Goal: Contribute content

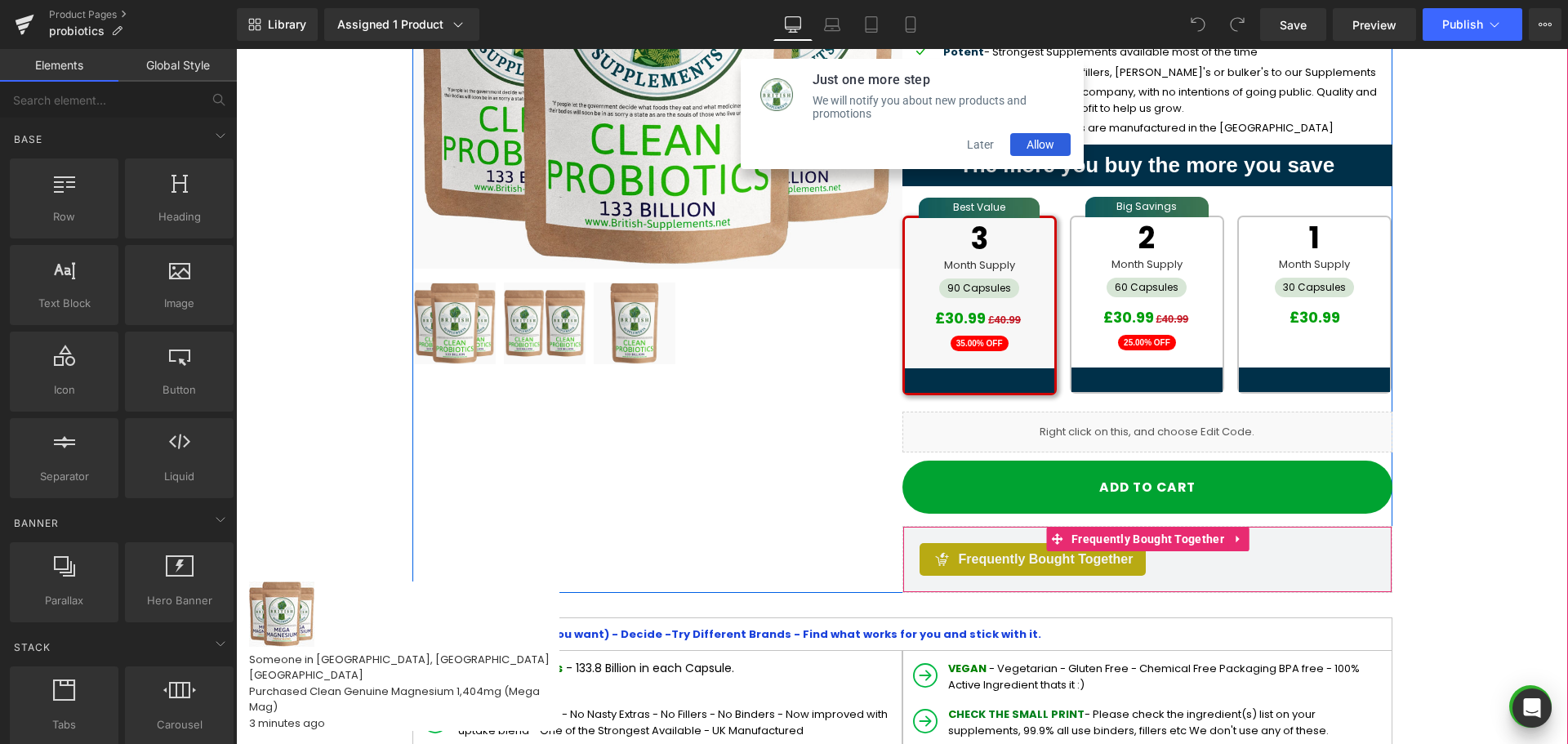
scroll to position [296, 0]
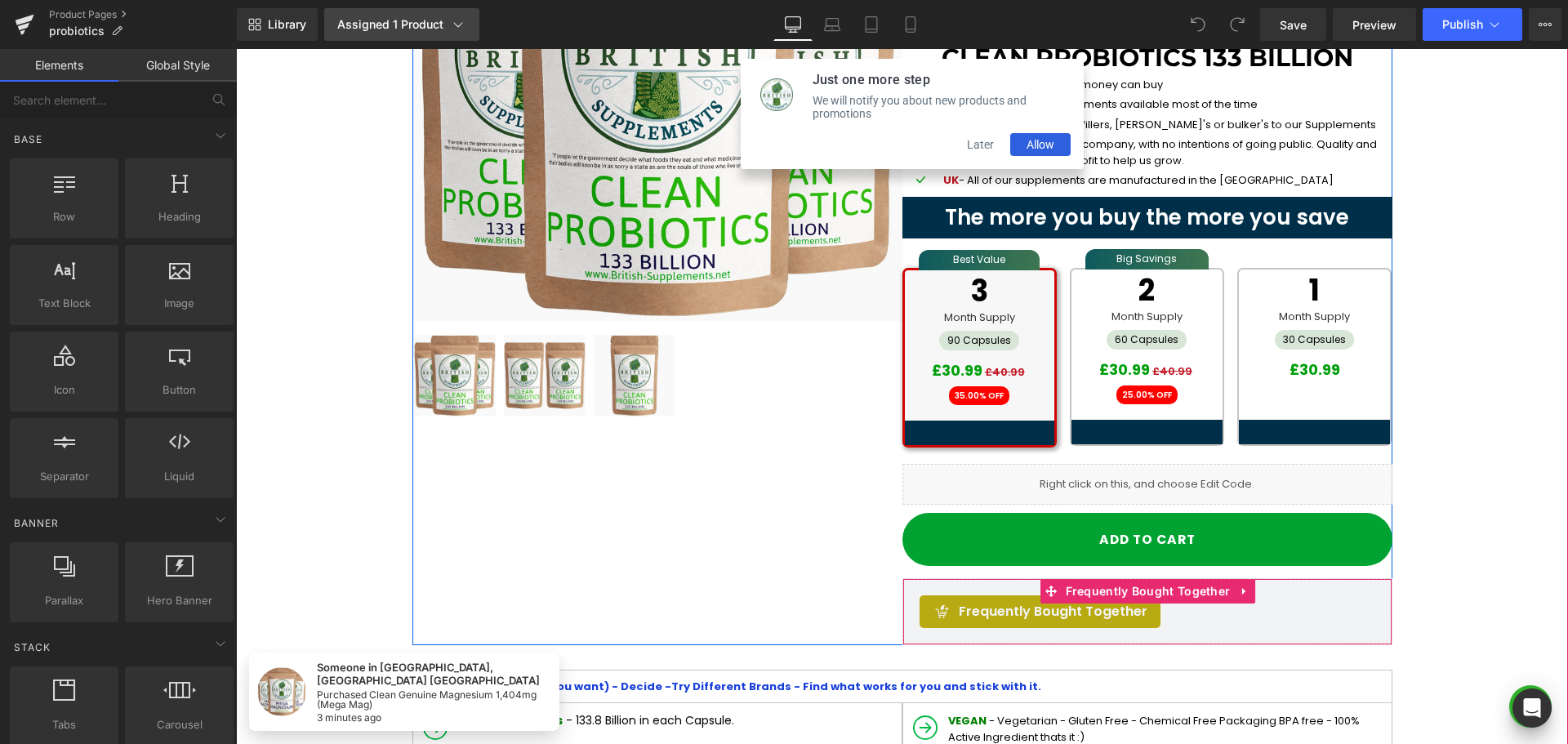
click at [447, 34] on link "Assigned 1 Product" at bounding box center [401, 24] width 155 height 33
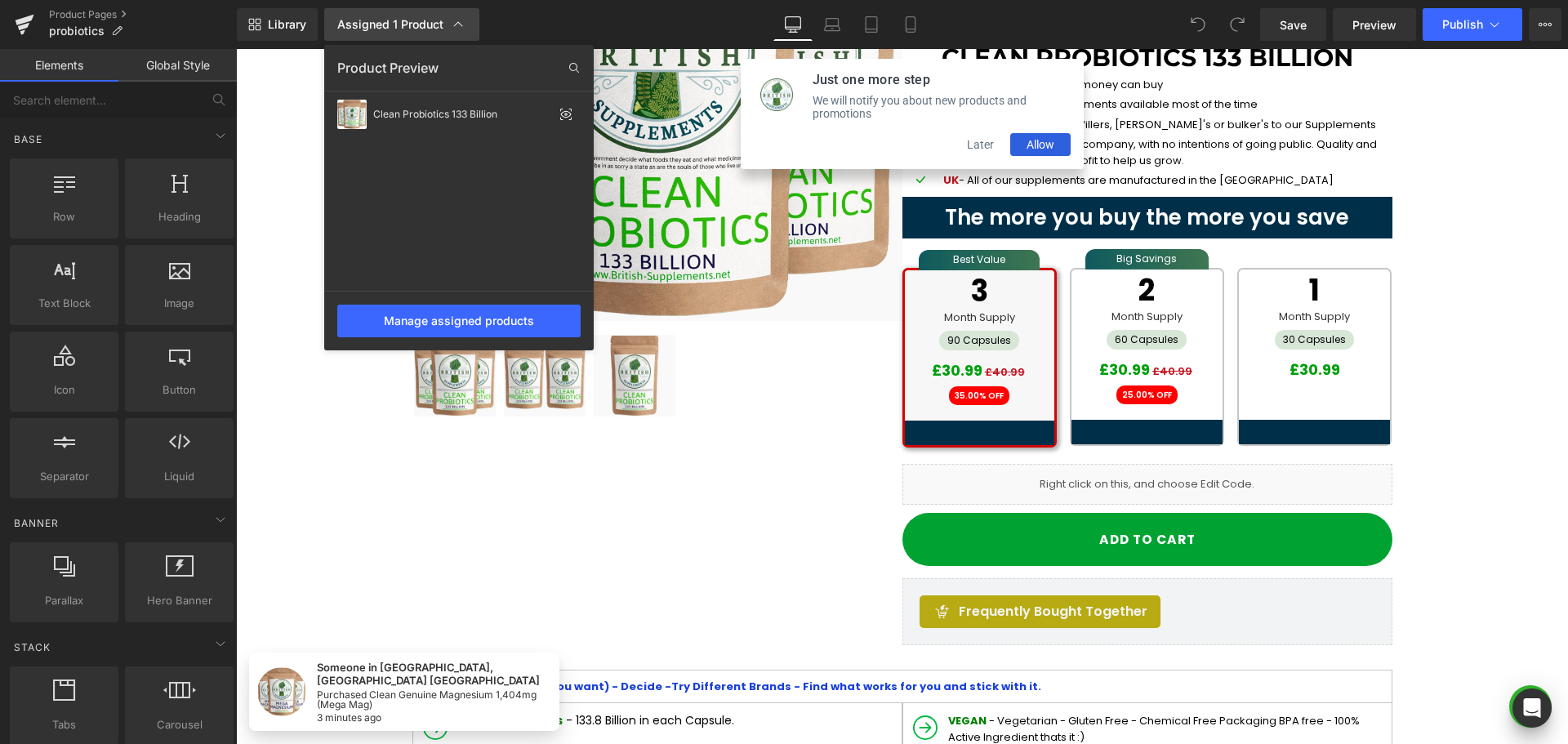
scroll to position [103, 0]
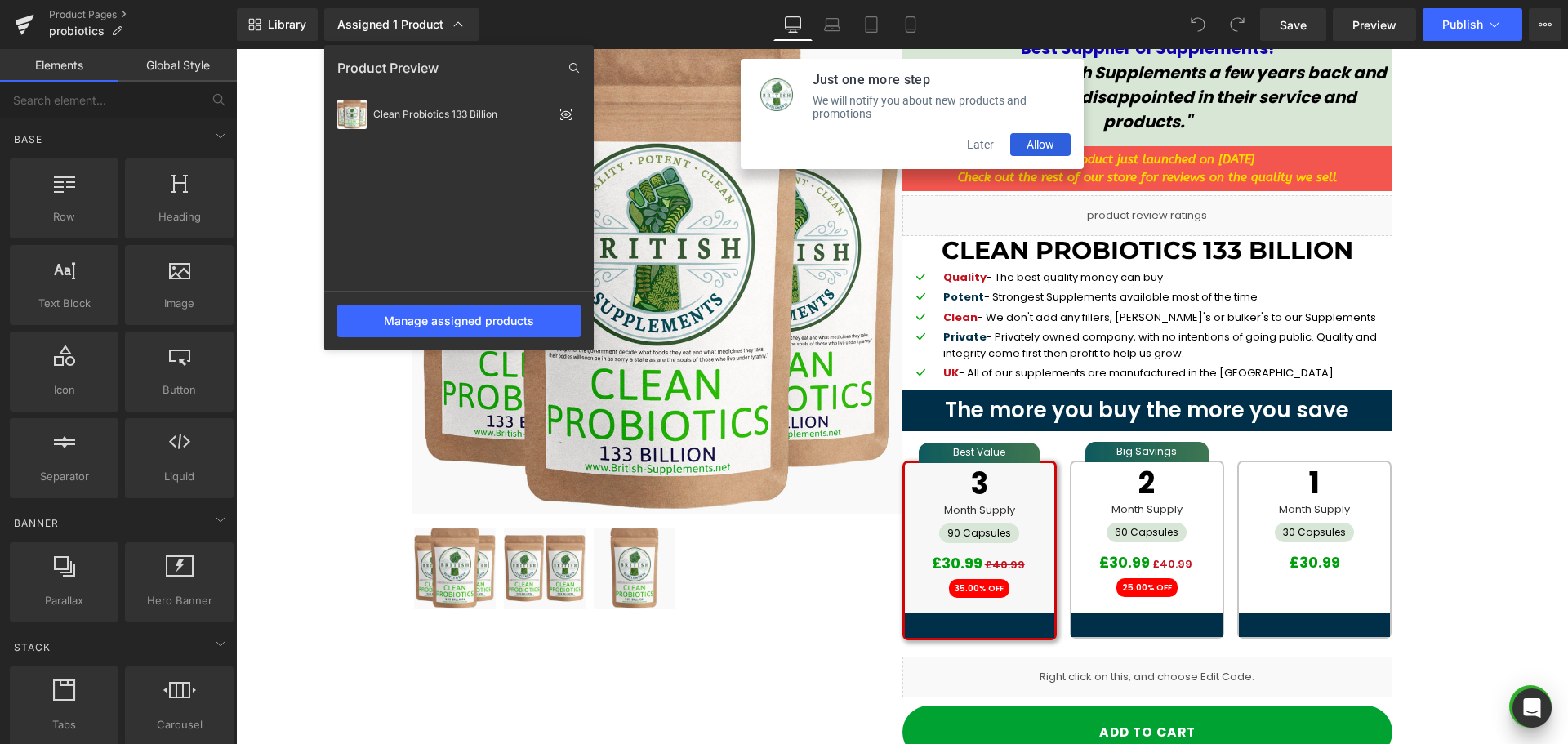
click at [976, 157] on div at bounding box center [902, 396] width 1332 height 695
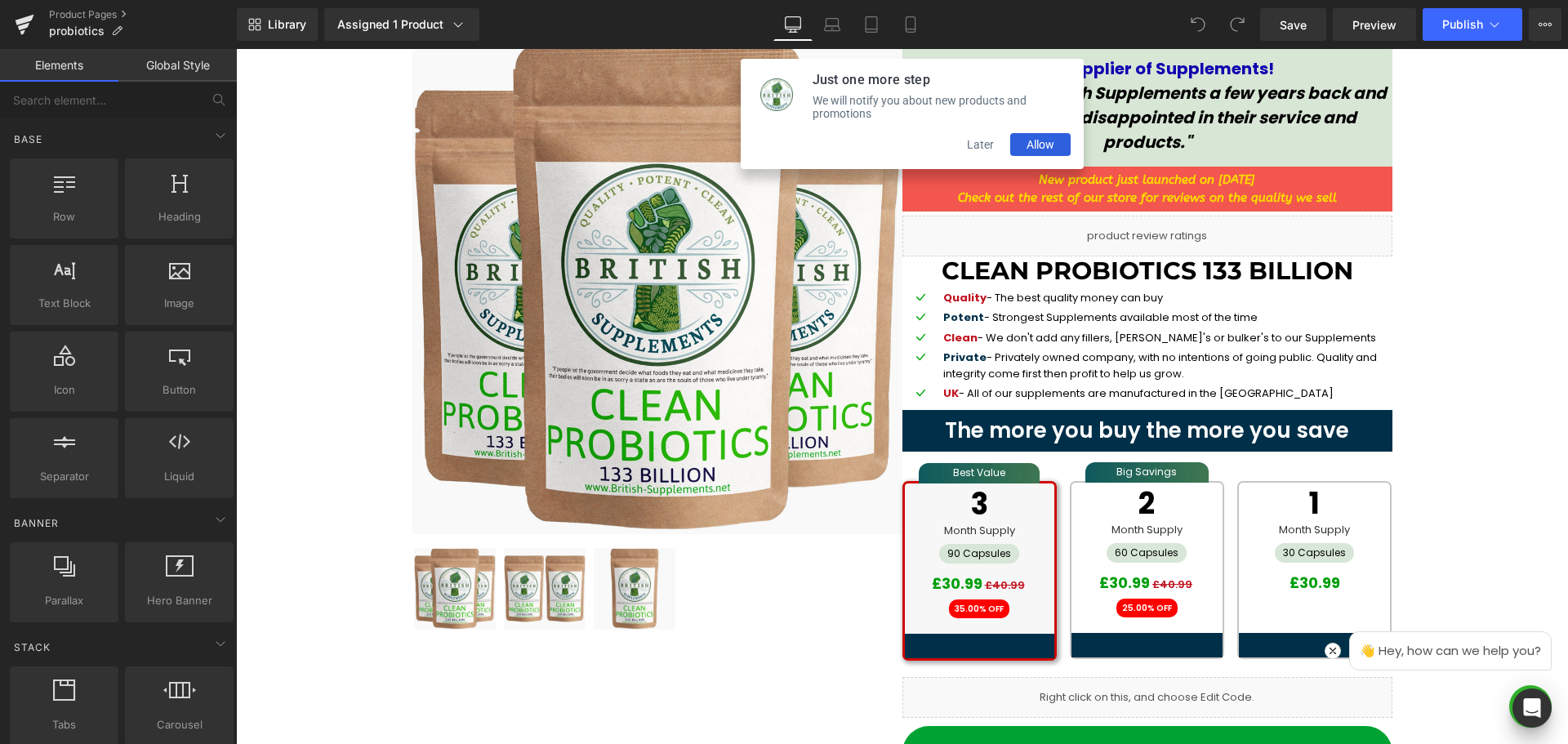
scroll to position [245, 0]
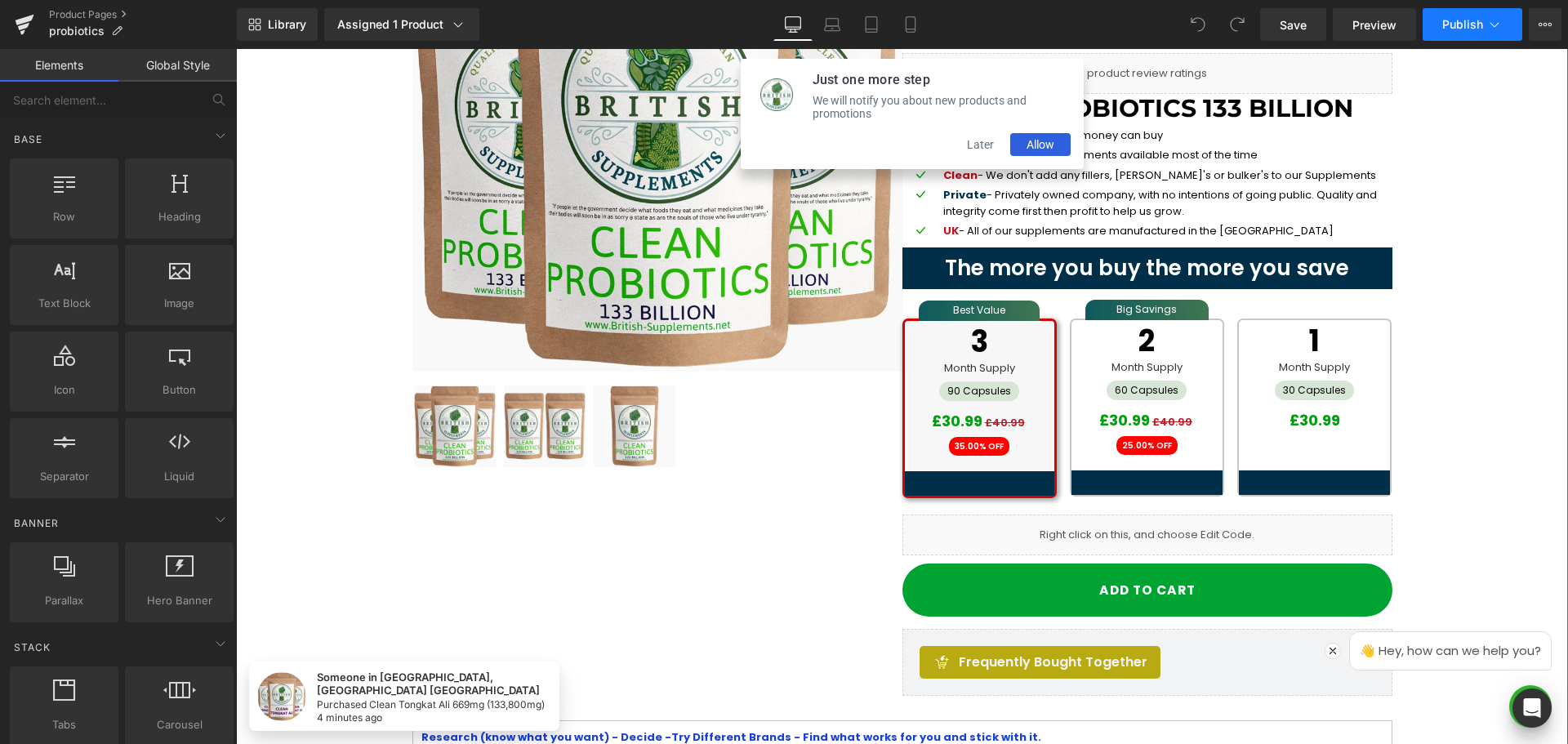
click at [1452, 22] on span "Publish" at bounding box center [1462, 24] width 41 height 13
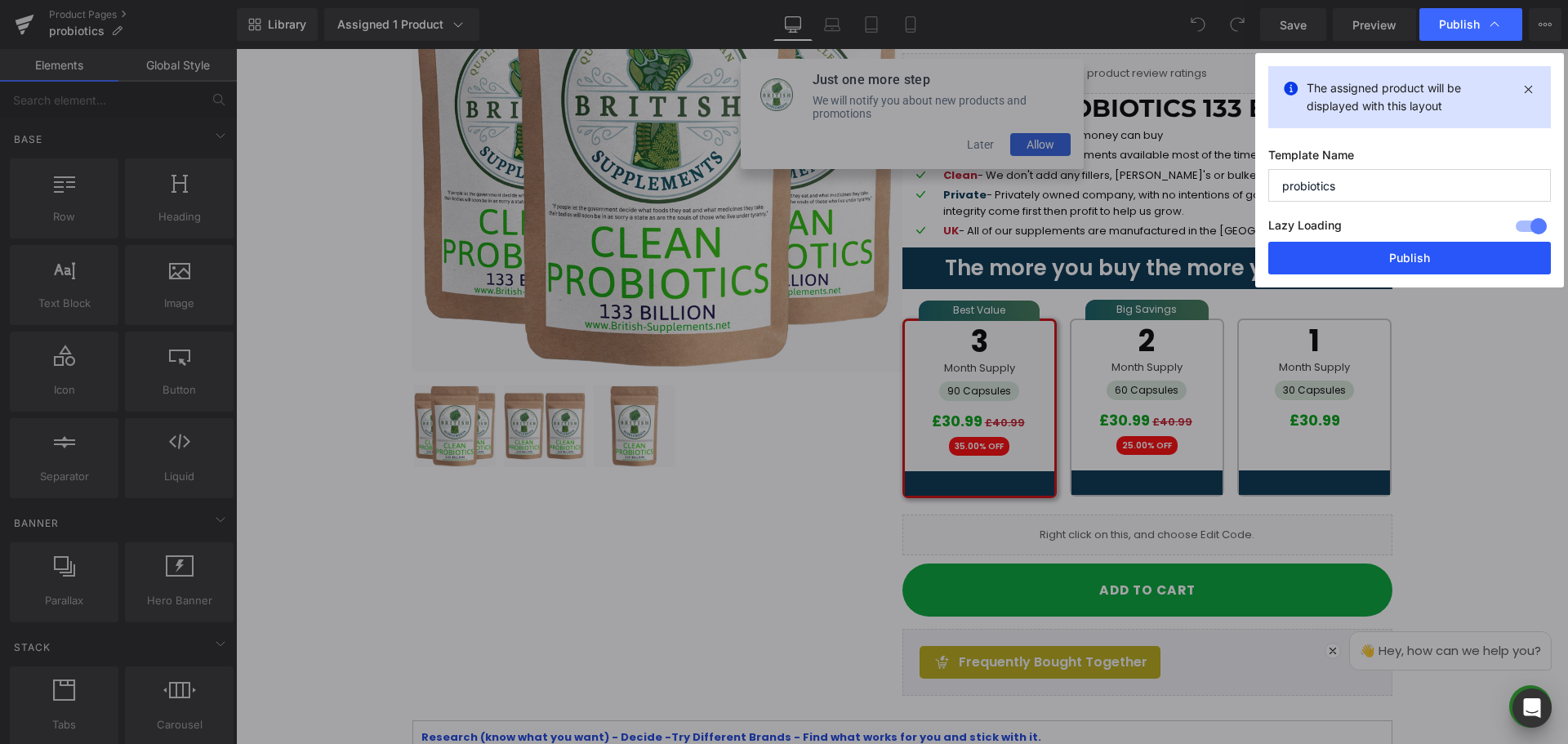
click at [1405, 265] on button "Publish" at bounding box center [1409, 258] width 283 height 33
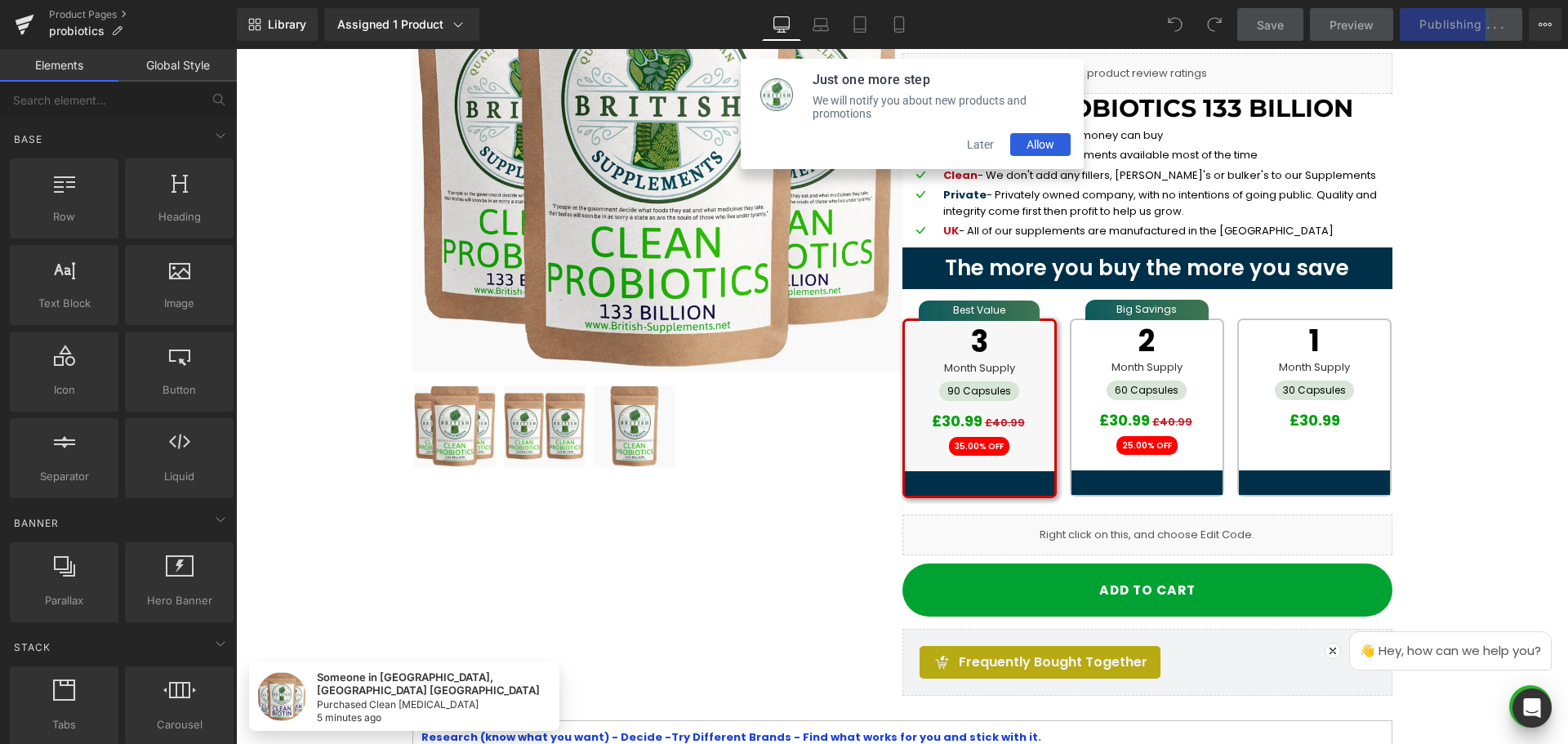
click at [981, 153] on button "Later" at bounding box center [981, 144] width 60 height 23
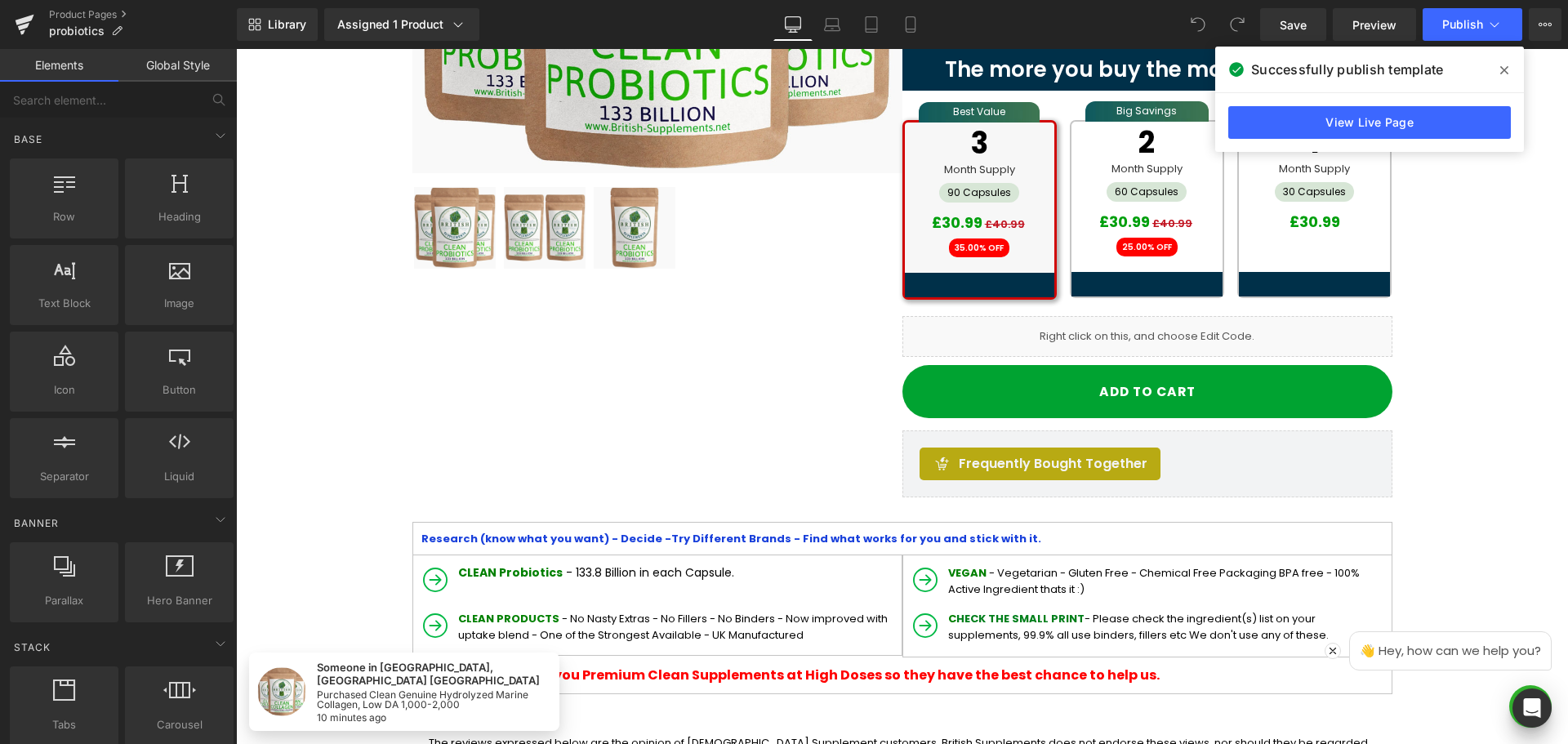
scroll to position [490, 0]
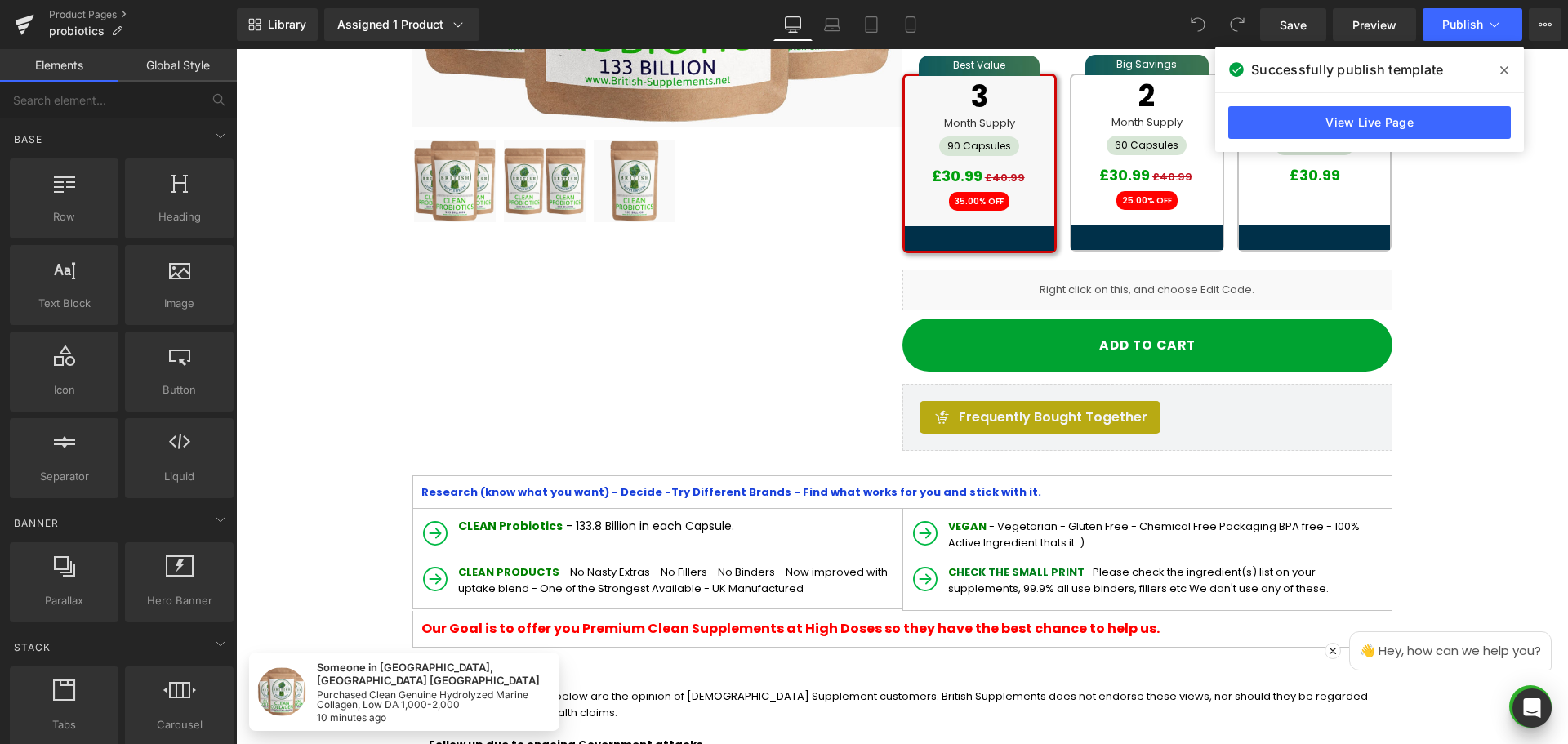
click at [1215, 410] on div "Frequently Bought Together" at bounding box center [1148, 416] width 455 height 33
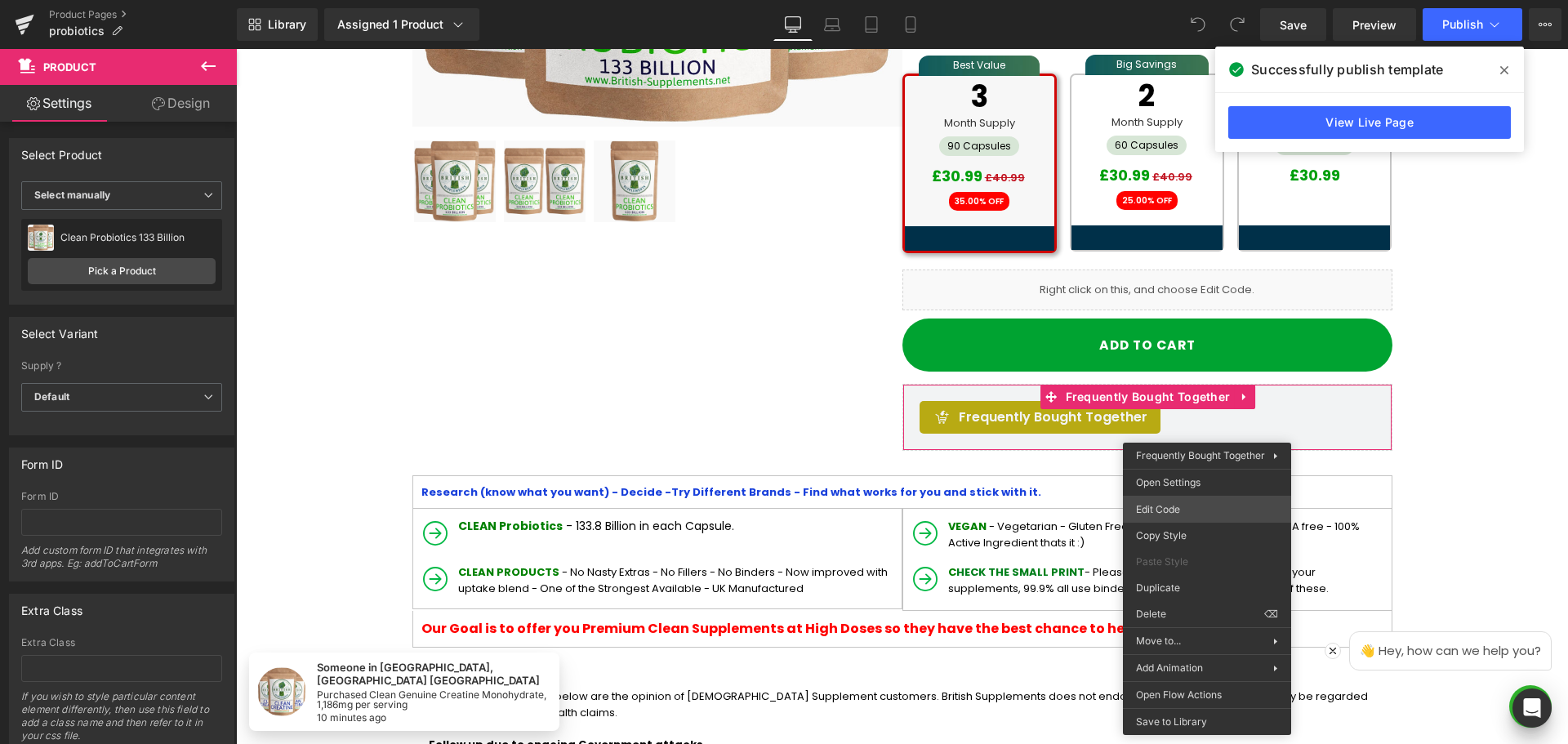
click at [1186, 0] on div "You are previewing how the will restyle your page. You can not edit Elements in…" at bounding box center [784, 0] width 1568 height 0
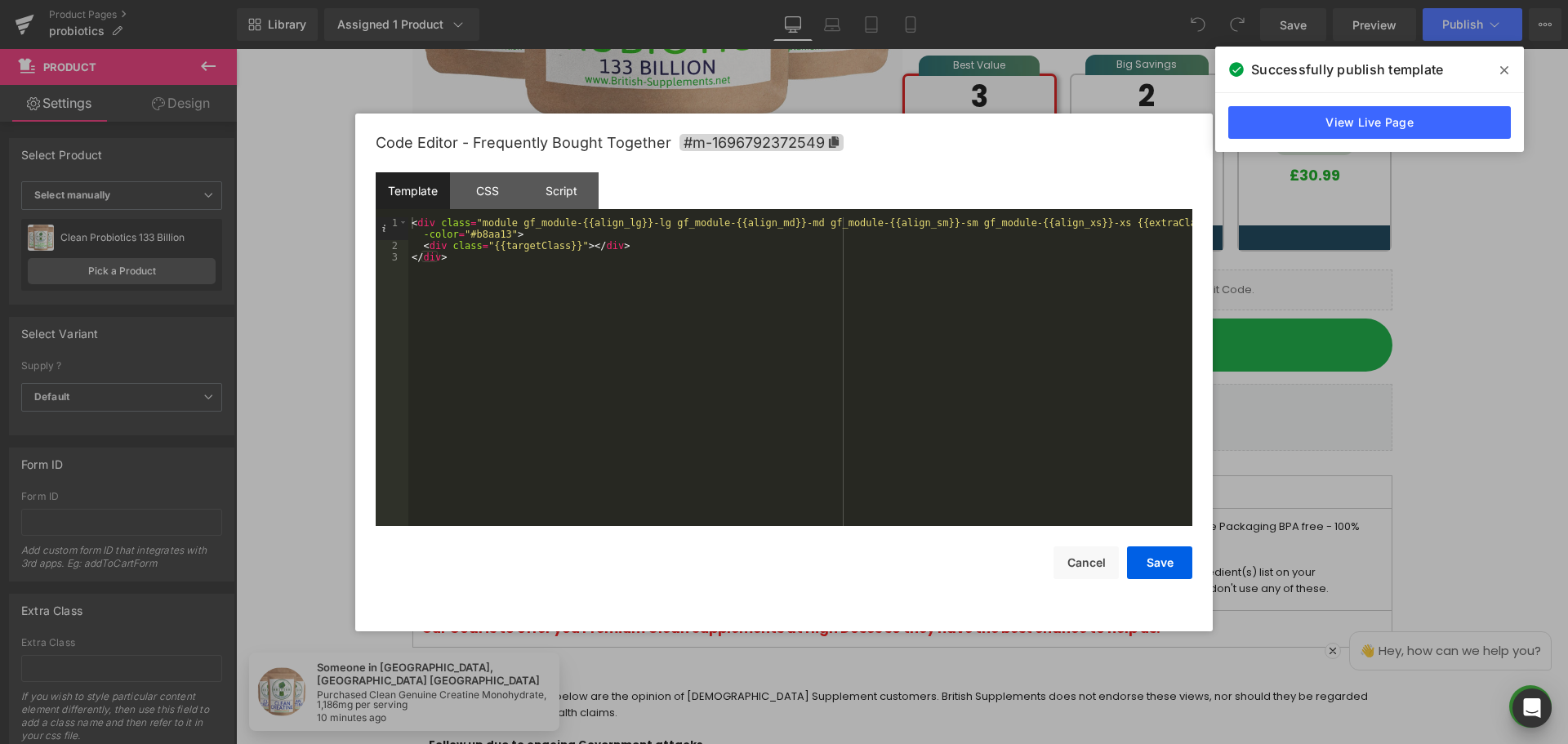
click at [262, 112] on div at bounding box center [784, 372] width 1568 height 744
